Goal: Contribute content

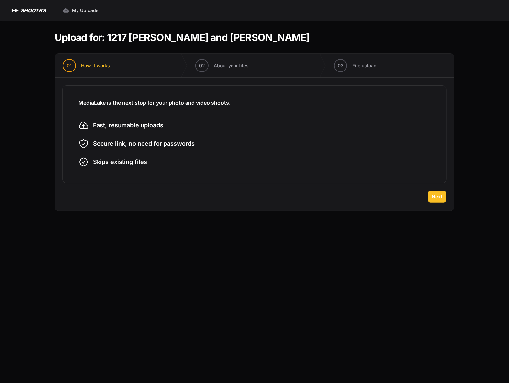
click at [440, 197] on span "Next" at bounding box center [437, 197] width 11 height 7
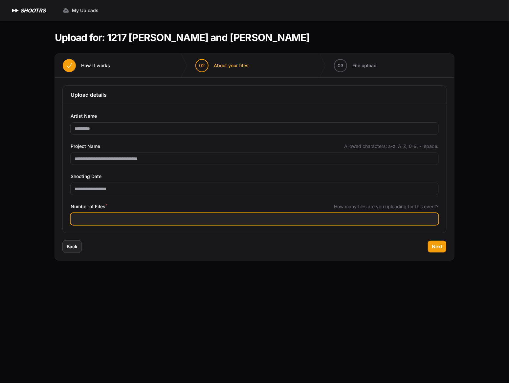
click at [114, 222] on input "Number of Files *" at bounding box center [255, 219] width 368 height 12
type input "****"
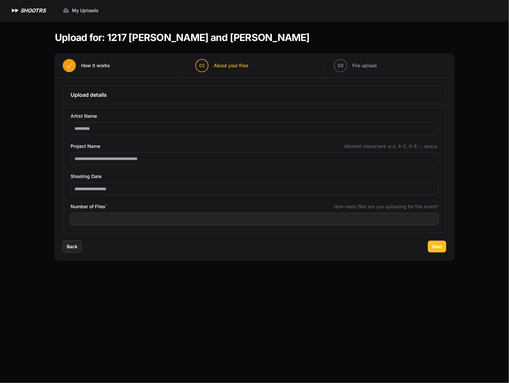
click at [433, 249] on span "Next" at bounding box center [437, 247] width 11 height 7
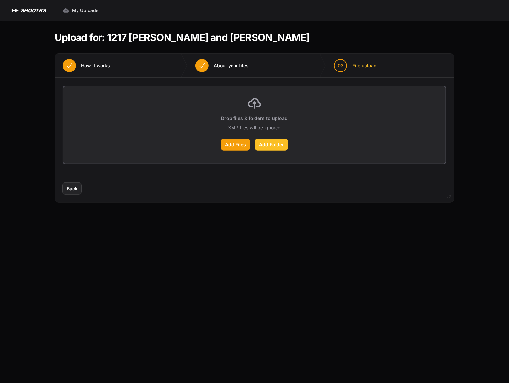
click at [269, 143] on label "Add Folder" at bounding box center [271, 145] width 33 height 12
click at [0, 0] on input "Add Folder" at bounding box center [0, 0] width 0 height 0
